Goal: Find specific page/section: Find specific page/section

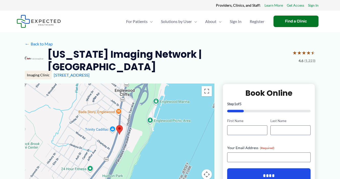
click at [45, 43] on link "← Back to Map" at bounding box center [39, 44] width 28 height 8
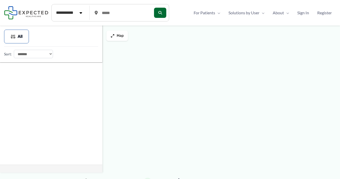
type input "*****"
